Goal: Check status: Check status

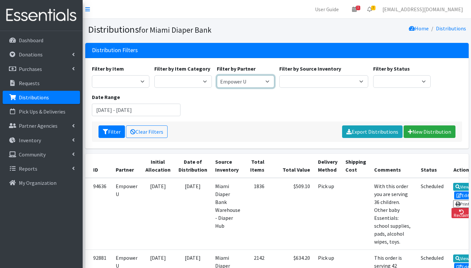
click at [249, 82] on select "A Safe Haven for [GEOGRAPHIC_DATA] Belafonte TACOLCY Center [GEOGRAPHIC_DATA] […" at bounding box center [246, 81] width 58 height 13
select select "2788"
click at [217, 75] on select "A Safe Haven for [GEOGRAPHIC_DATA] Belafonte TACOLCY Center [GEOGRAPHIC_DATA] […" at bounding box center [246, 81] width 58 height 13
click at [117, 112] on input "[DATE] - [DATE]" at bounding box center [136, 110] width 89 height 13
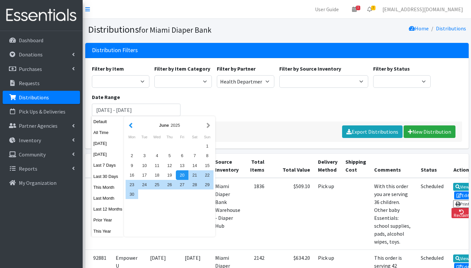
click at [133, 127] on button "button" at bounding box center [130, 125] width 7 height 8
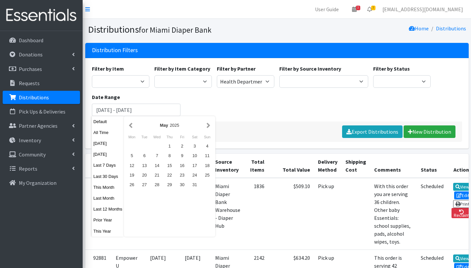
click at [133, 127] on button "button" at bounding box center [130, 125] width 7 height 8
click at [155, 147] on div "1" at bounding box center [157, 147] width 13 height 10
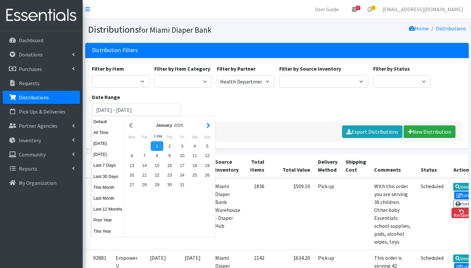
click at [208, 127] on button "button" at bounding box center [208, 125] width 7 height 8
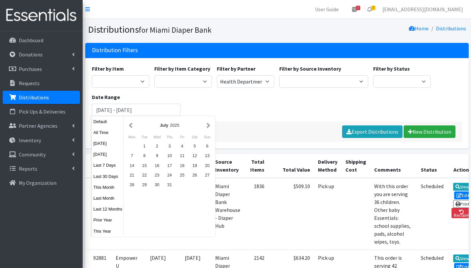
click at [208, 127] on button "button" at bounding box center [208, 125] width 7 height 8
click at [133, 127] on button "button" at bounding box center [130, 125] width 7 height 8
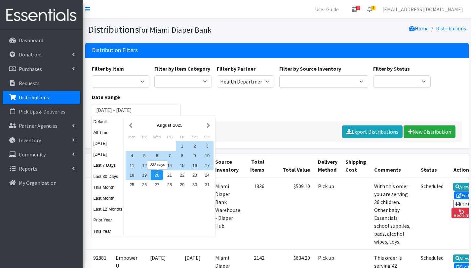
click at [155, 175] on div "20" at bounding box center [157, 176] width 13 height 10
type input "[DATE] - [DATE]"
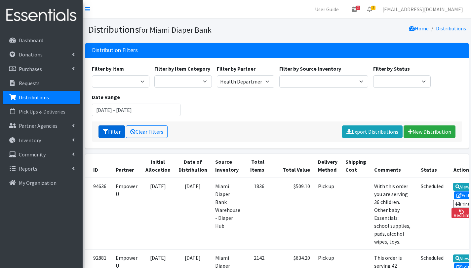
click at [108, 131] on button "Filter" at bounding box center [112, 132] width 26 height 13
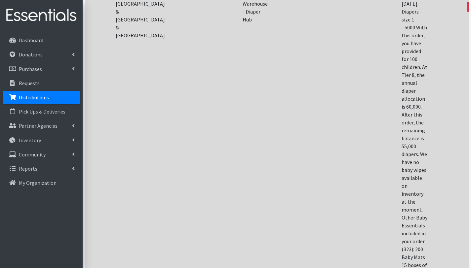
scroll to position [74, 0]
